Goal: Task Accomplishment & Management: Manage account settings

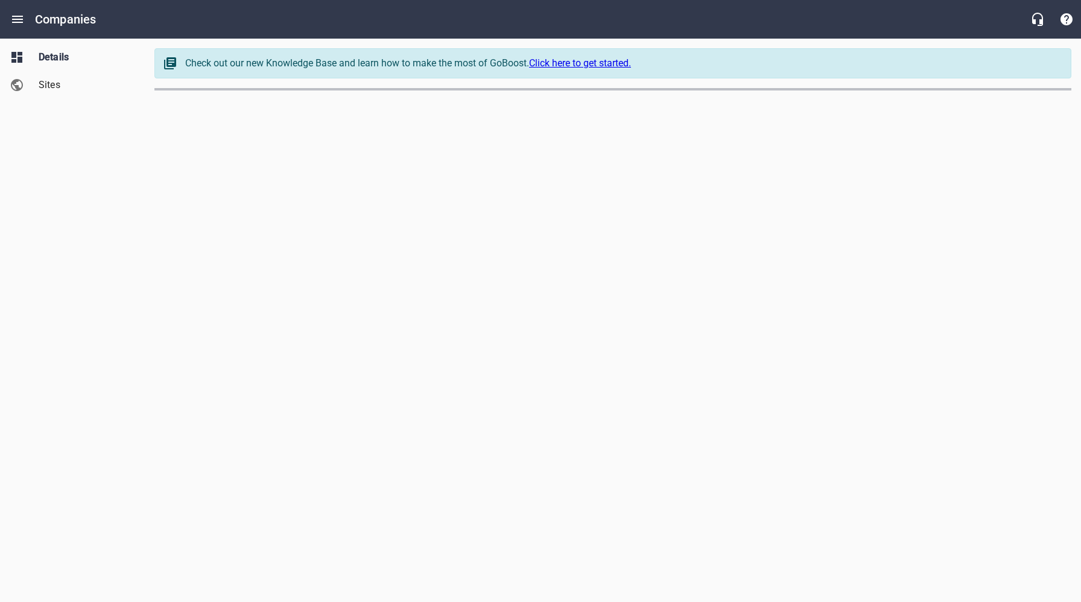
select select "[US_STATE]"
select select "62"
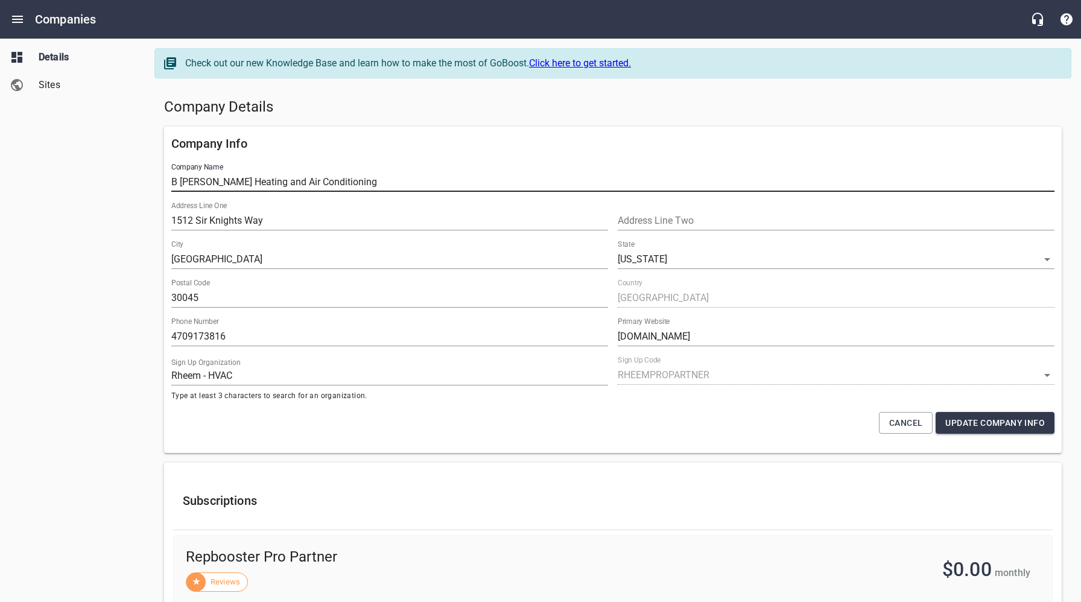
drag, startPoint x: 339, startPoint y: 180, endPoint x: 148, endPoint y: 183, distance: 191.2
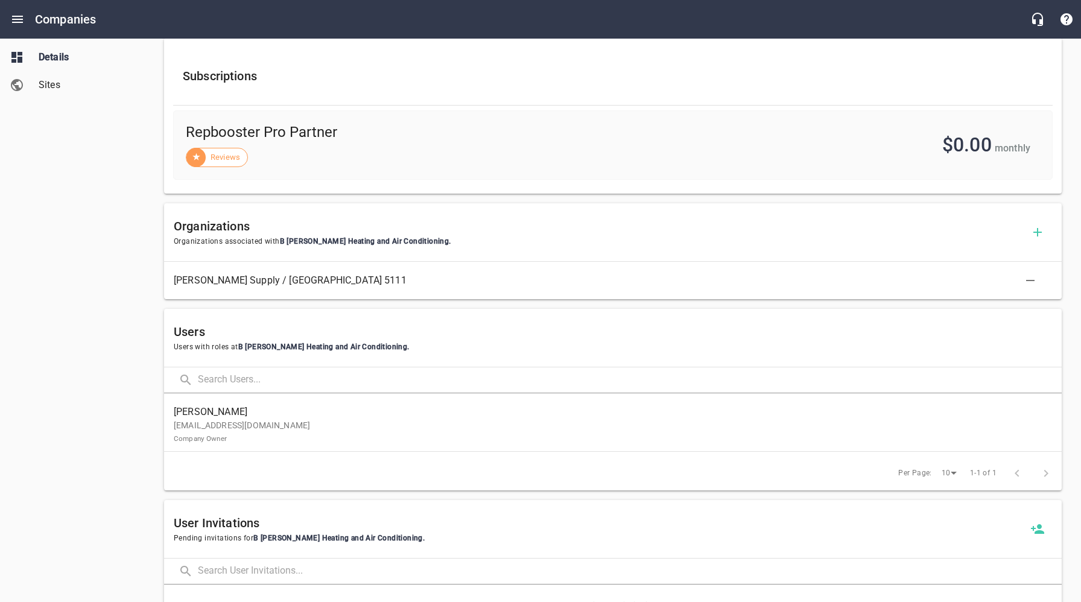
scroll to position [426, 0]
click at [221, 427] on p "bmaysheatingandair@gmail.com Company Owner" at bounding box center [608, 430] width 868 height 25
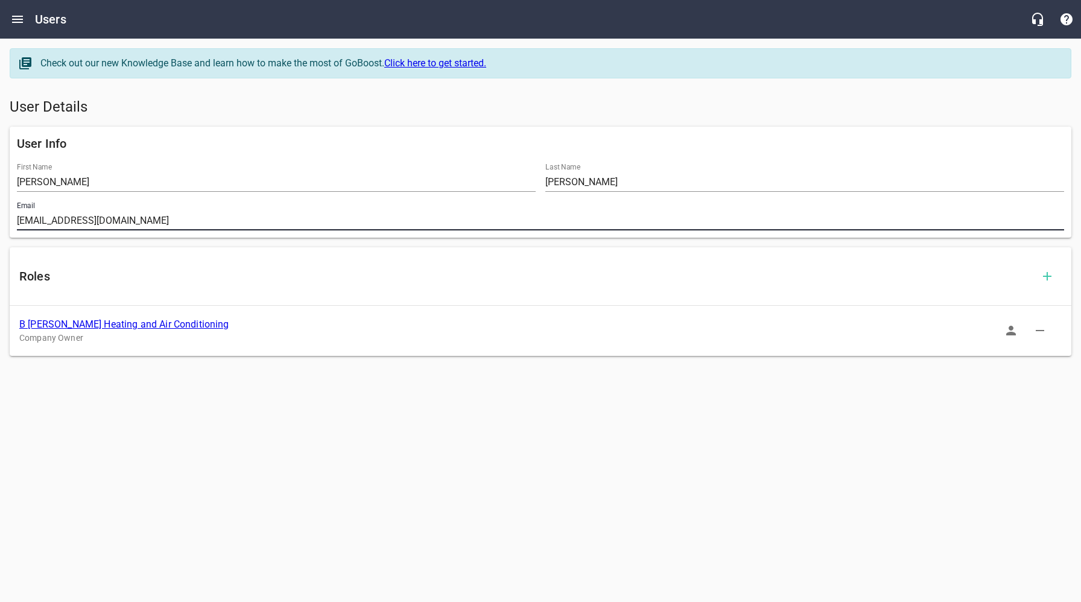
drag, startPoint x: 169, startPoint y: 221, endPoint x: -2, endPoint y: 221, distance: 171.2
click at [0, 221] on html "Users Check out our new Knowledge Base and learn how to make the most of GoBoos…" at bounding box center [540, 194] width 1081 height 388
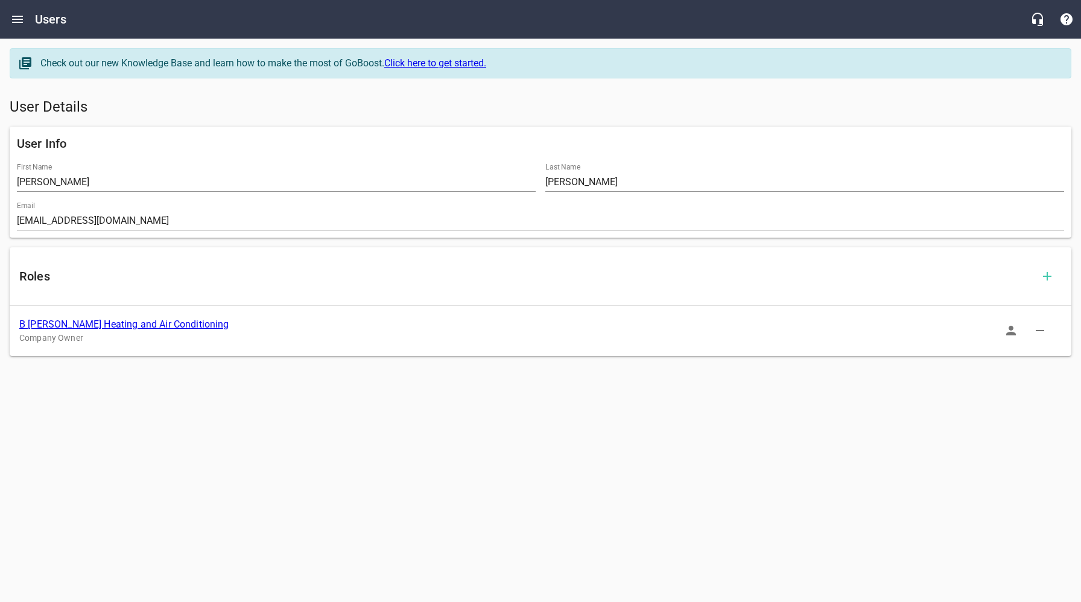
drag, startPoint x: 137, startPoint y: 325, endPoint x: 260, endPoint y: 242, distance: 148.5
click at [137, 325] on link "B Mays Heating and Air Conditioning" at bounding box center [124, 323] width 210 height 11
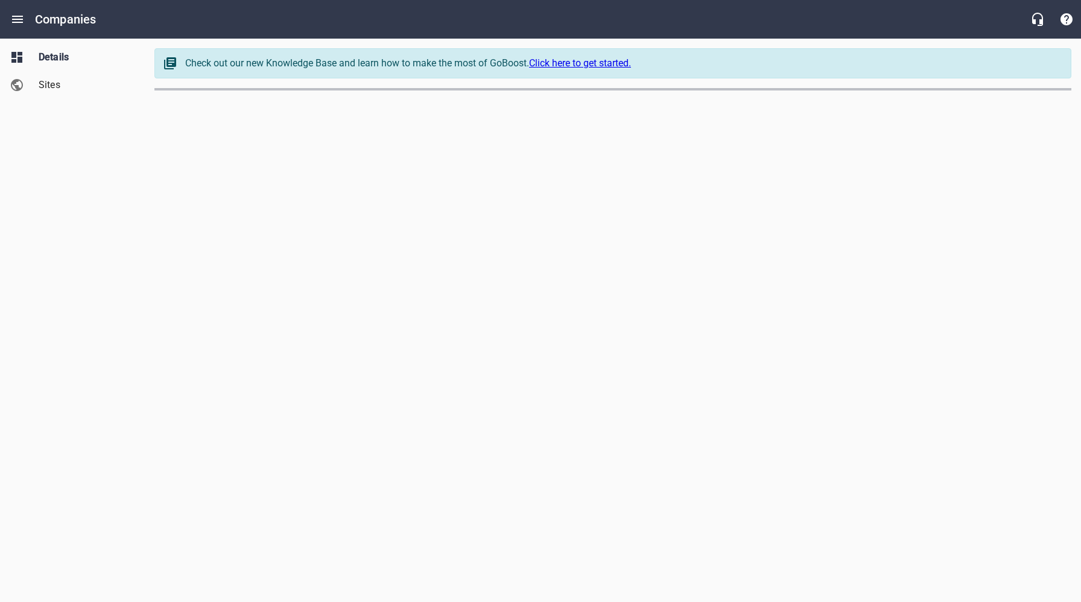
select select "Georgia"
select select "62"
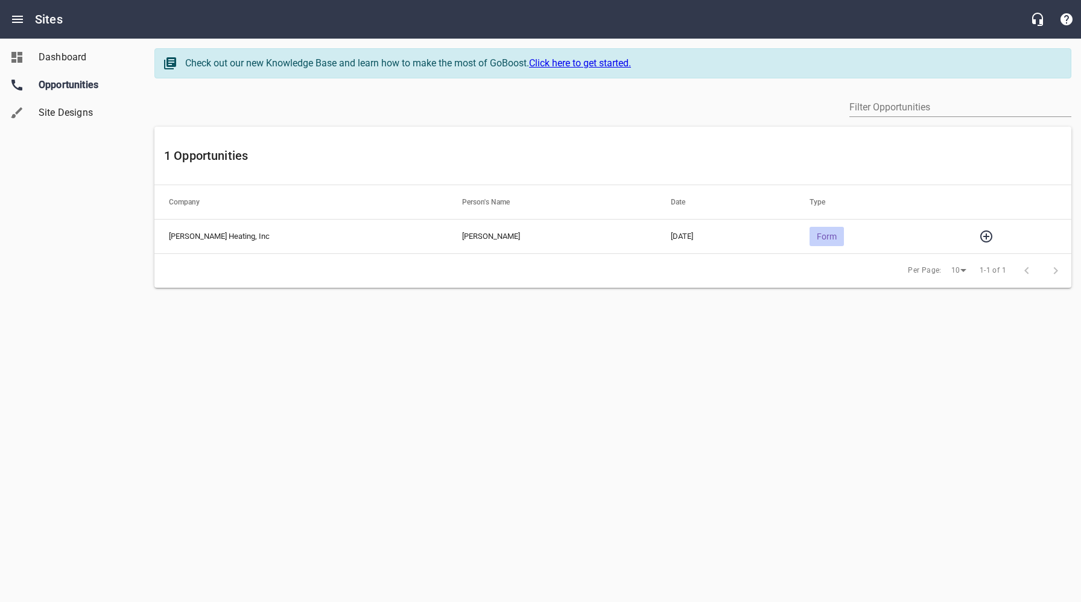
click at [980, 236] on icon "button" at bounding box center [986, 236] width 12 height 12
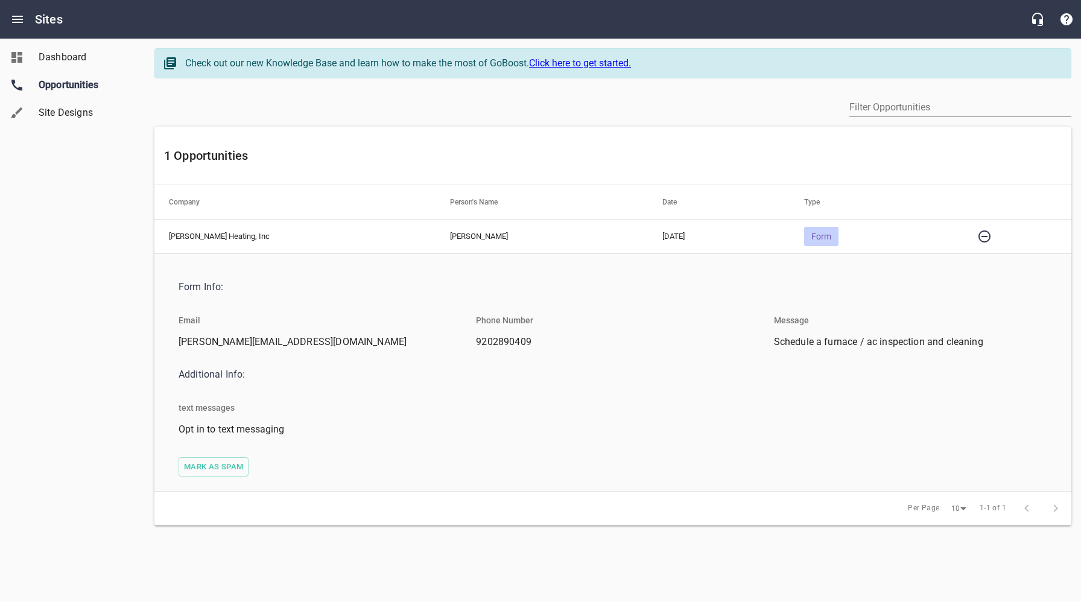
click at [222, 462] on span "Mark as spam" at bounding box center [213, 467] width 59 height 14
